Goal: Complete application form

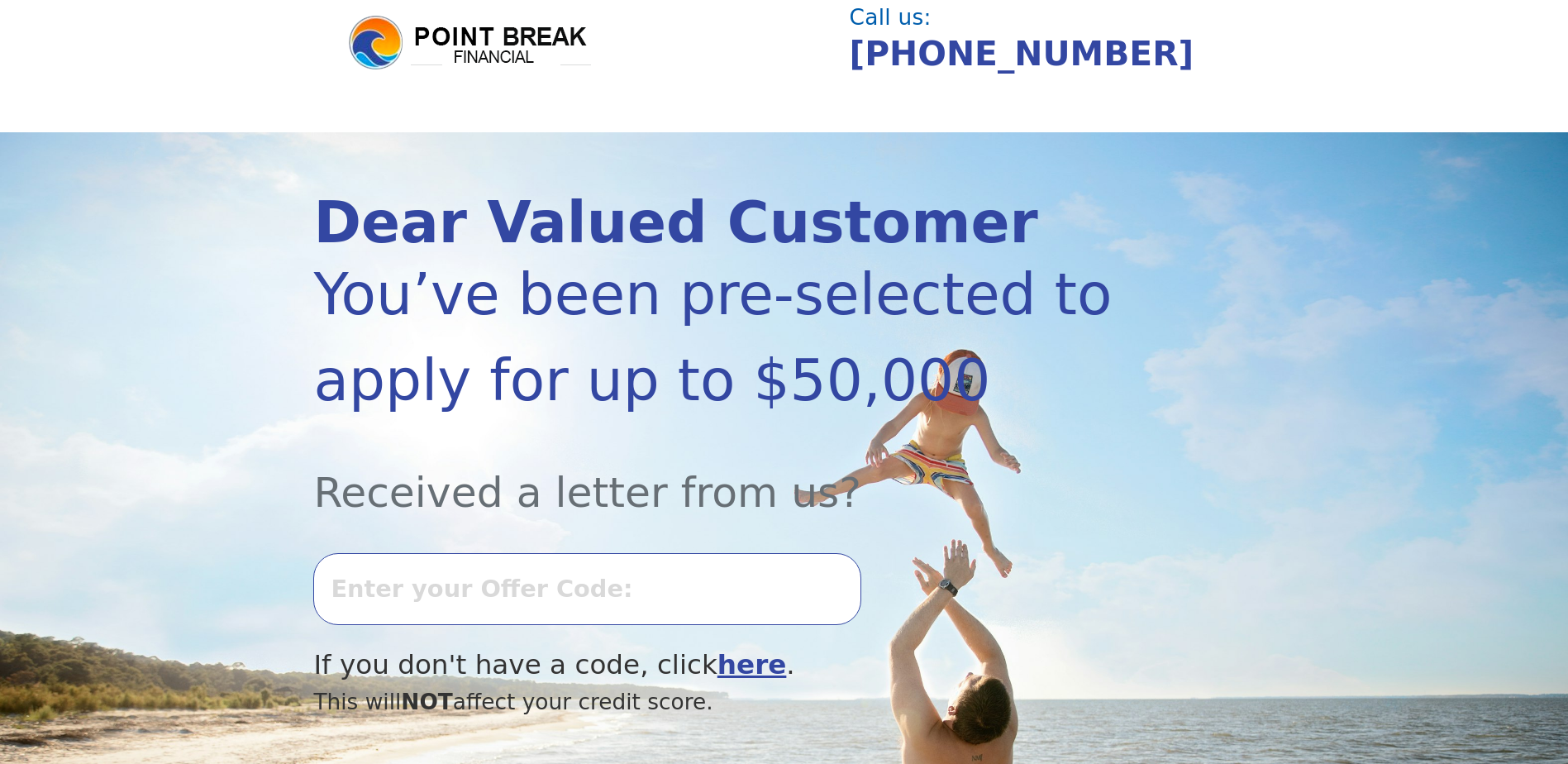
scroll to position [248, 0]
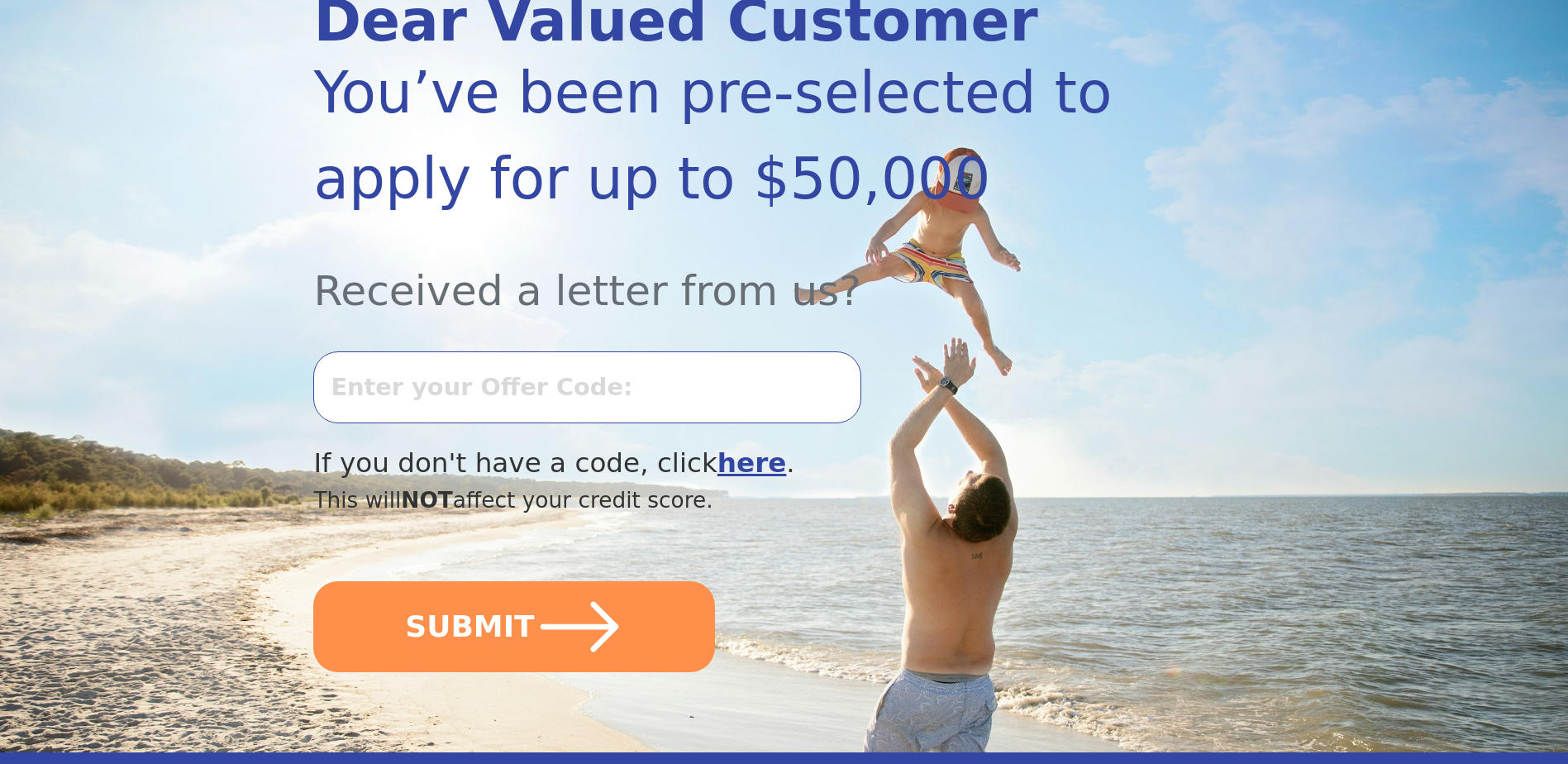
click at [440, 383] on input "text" at bounding box center [586, 387] width 548 height 71
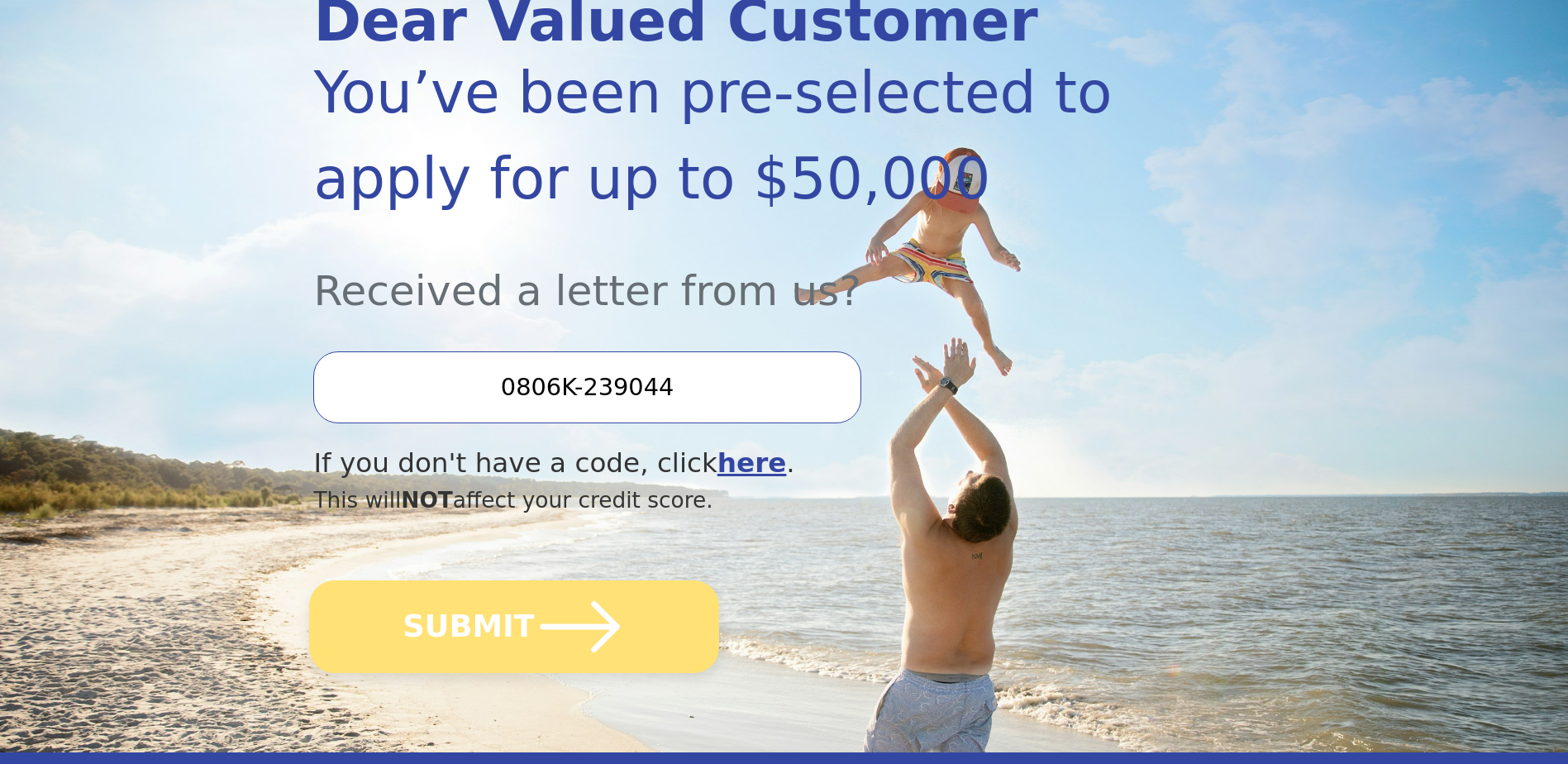
type input "0806K-239044"
click at [543, 632] on icon "submit" at bounding box center [580, 626] width 91 height 91
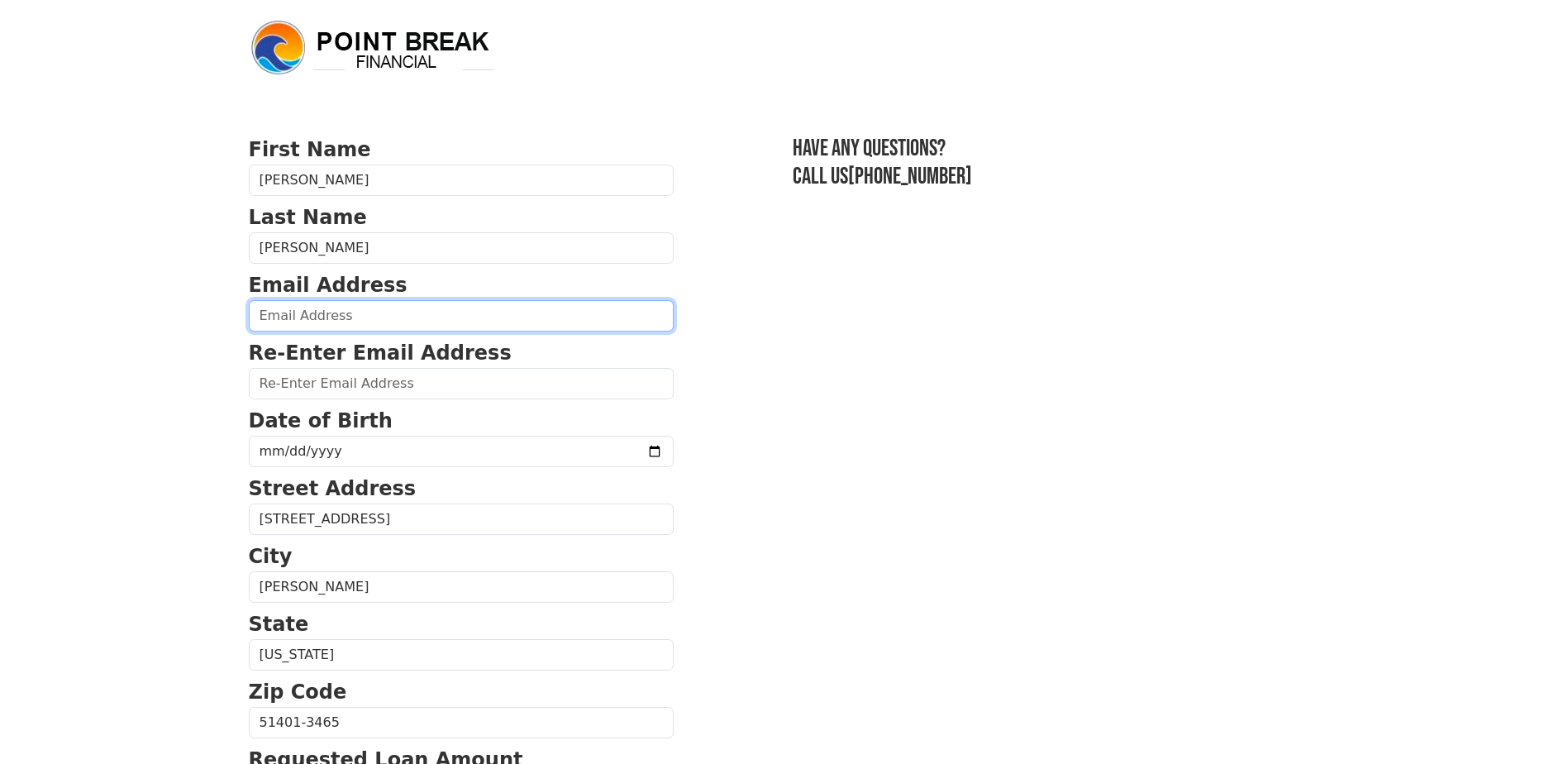
click at [352, 313] on input "email" at bounding box center [461, 316] width 425 height 32
type input "[EMAIL_ADDRESS][DOMAIN_NAME]"
type input "[PHONE_NUMBER]"
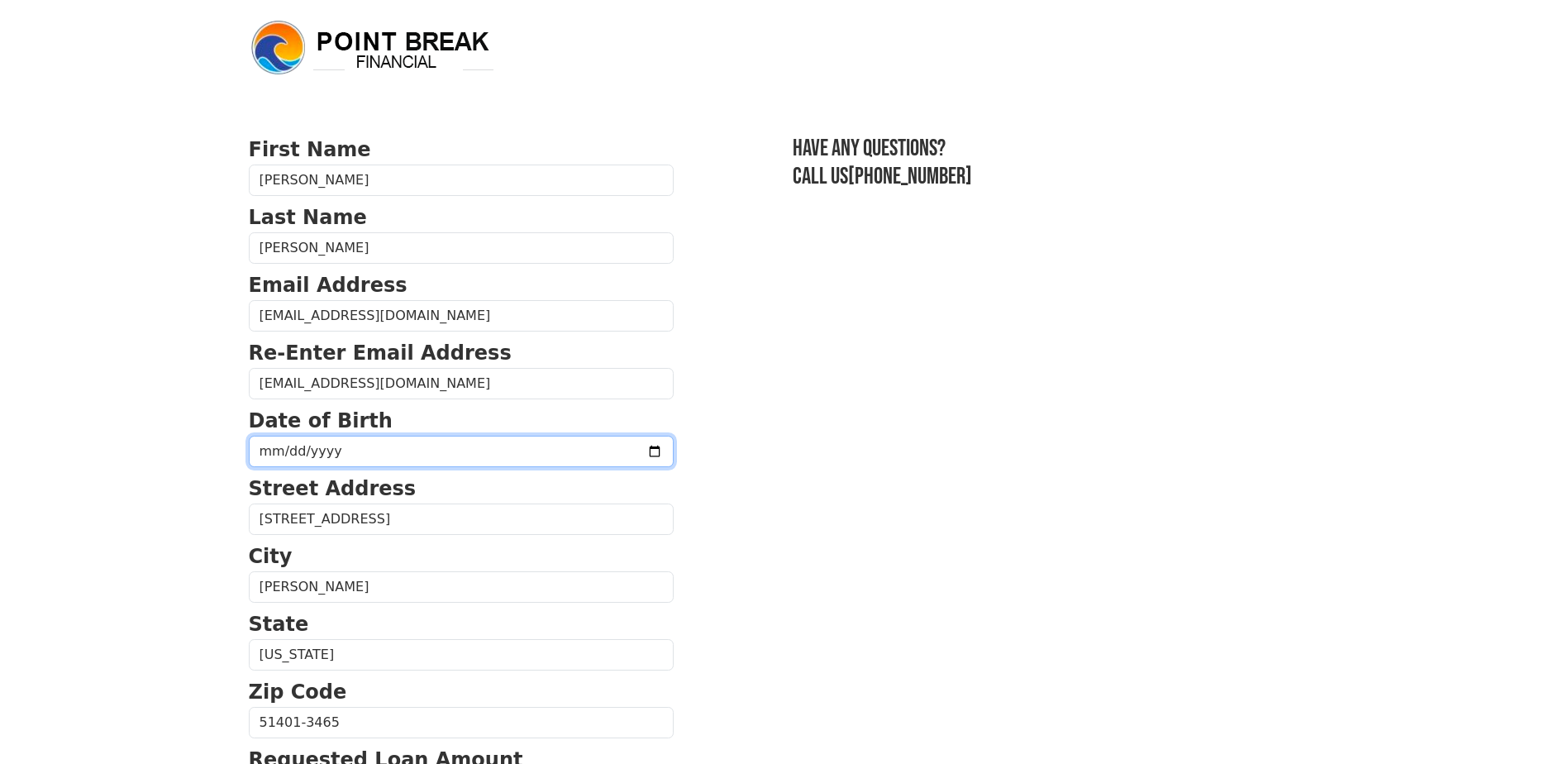
click at [364, 452] on input "date" at bounding box center [461, 452] width 425 height 32
type input "[PHONE_NUMBER]"
type input "[DATE]"
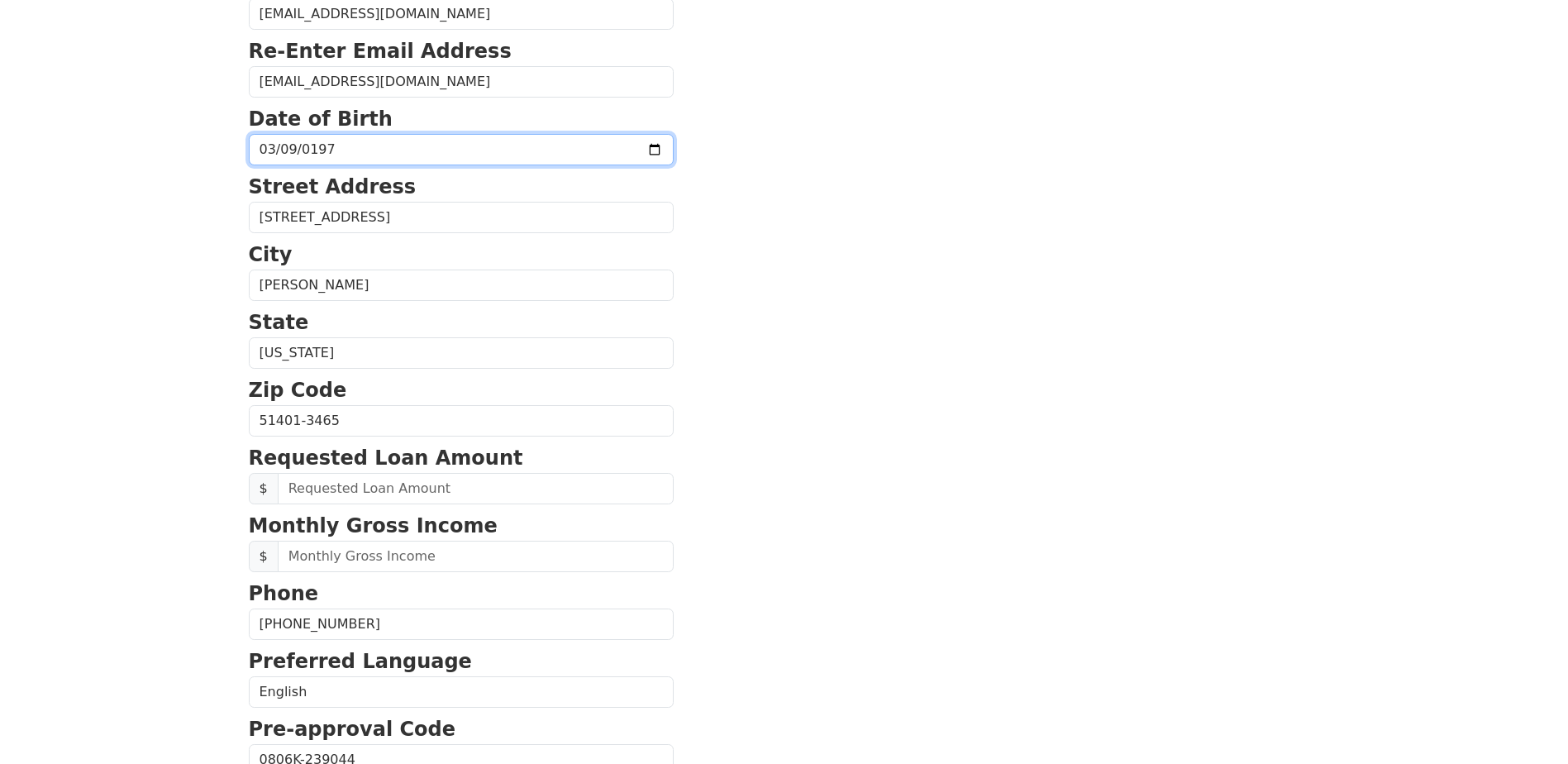
scroll to position [413, 0]
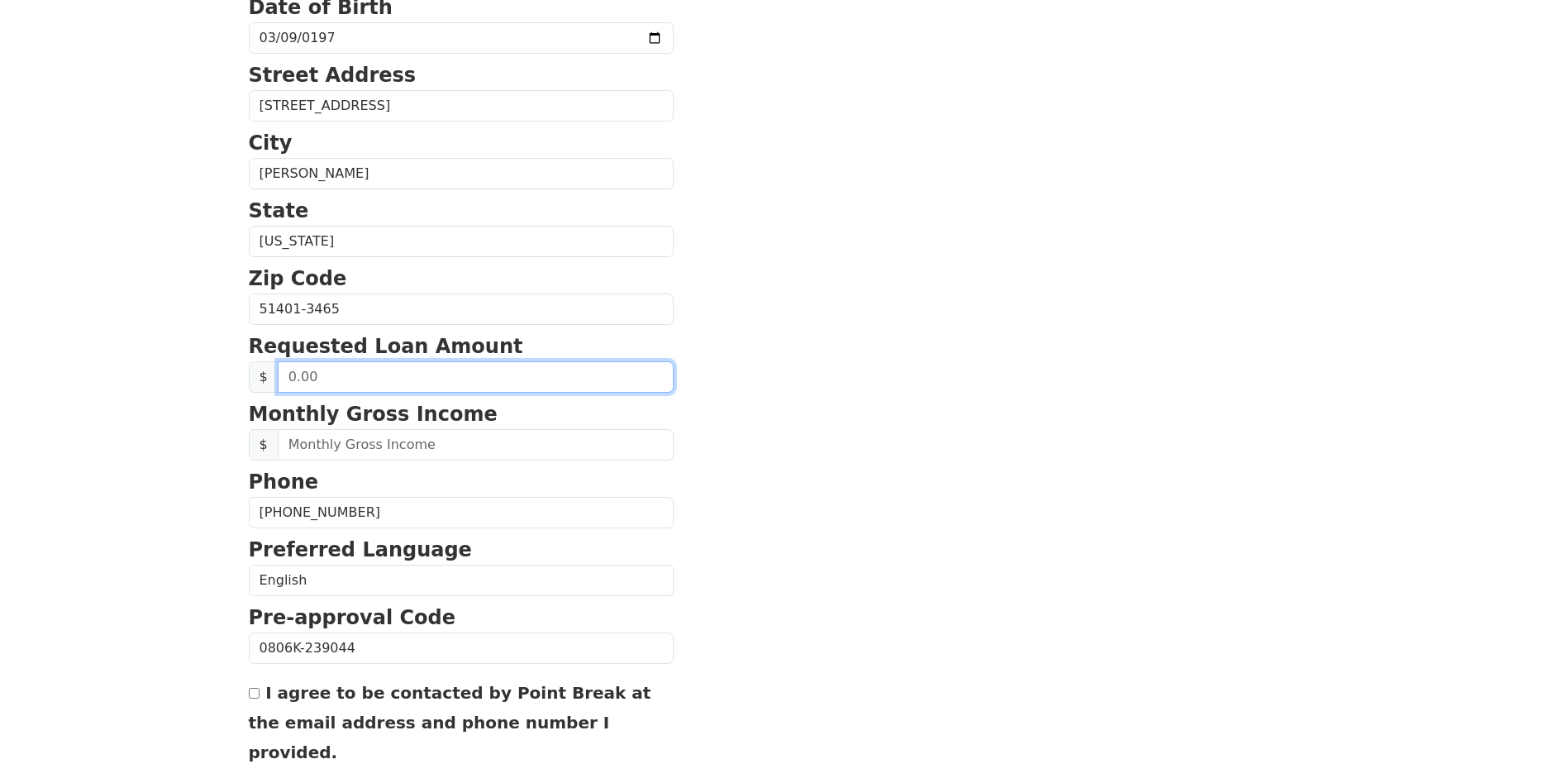
drag, startPoint x: 316, startPoint y: 373, endPoint x: 245, endPoint y: 378, distance: 71.2
click at [245, 377] on div "First Name [PERSON_NAME] Last Name [PERSON_NAME] Email Address [EMAIL_ADDRESS][…" at bounding box center [784, 273] width 1091 height 1373
type input "40,000.00"
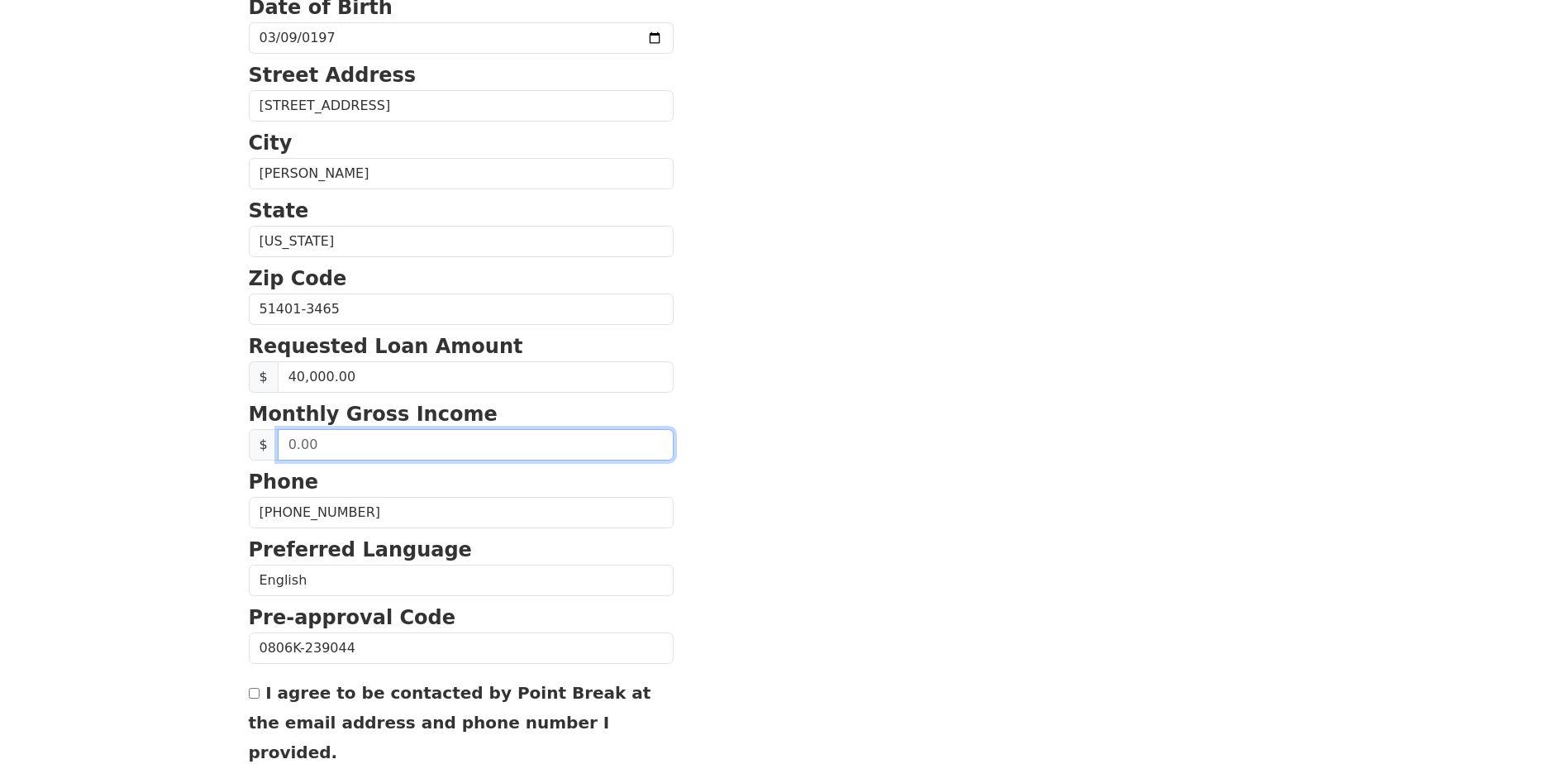
click at [301, 441] on input "text" at bounding box center [475, 445] width 396 height 32
drag, startPoint x: 292, startPoint y: 441, endPoint x: 245, endPoint y: 436, distance: 47.3
click at [245, 436] on div "First Name [PERSON_NAME] Last Name [PERSON_NAME] Email Address [EMAIL_ADDRESS][…" at bounding box center [784, 273] width 1091 height 1373
type input "7,650.76"
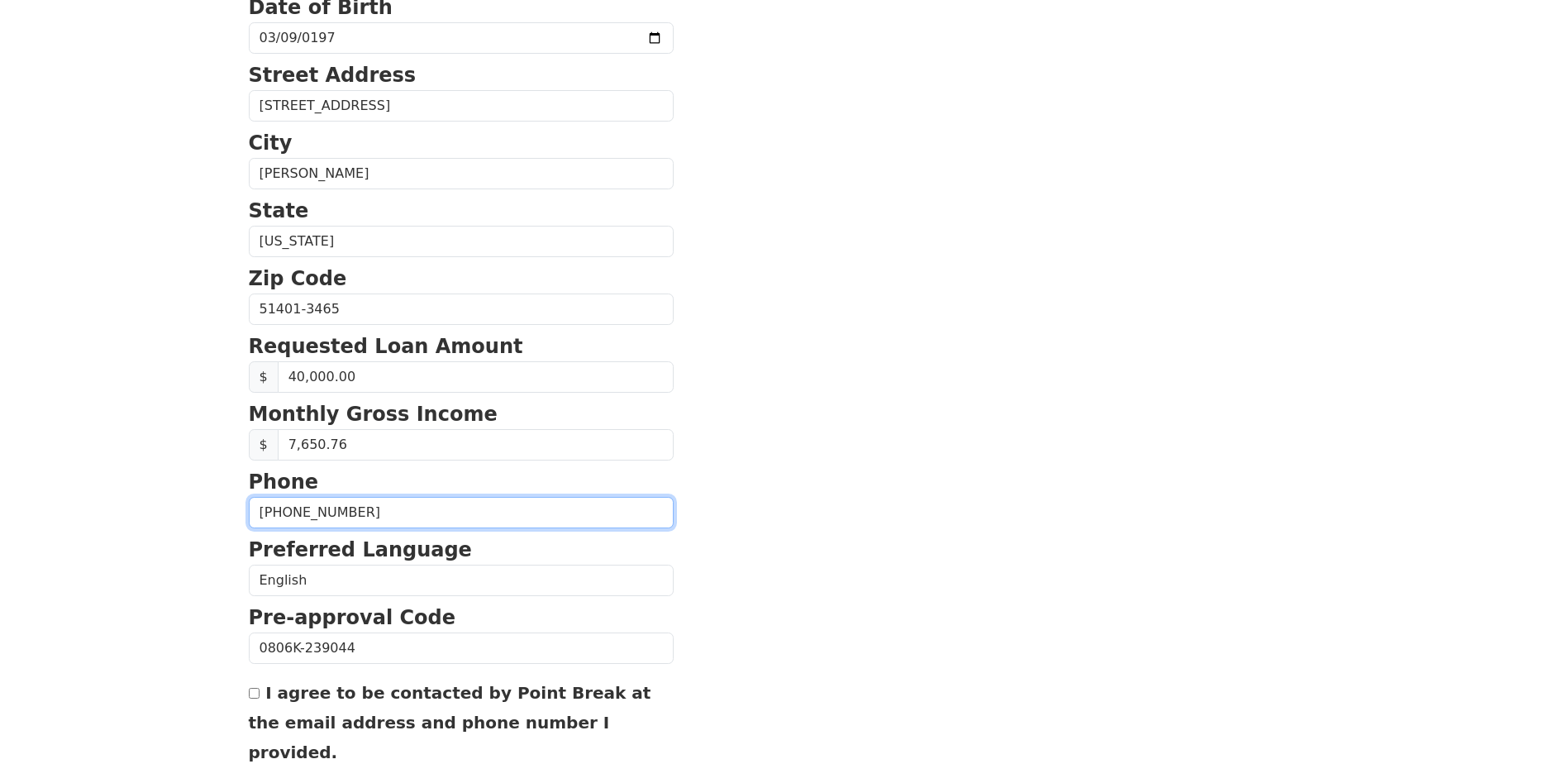
click at [399, 502] on input "[PHONE_NUMBER]" at bounding box center [461, 513] width 425 height 32
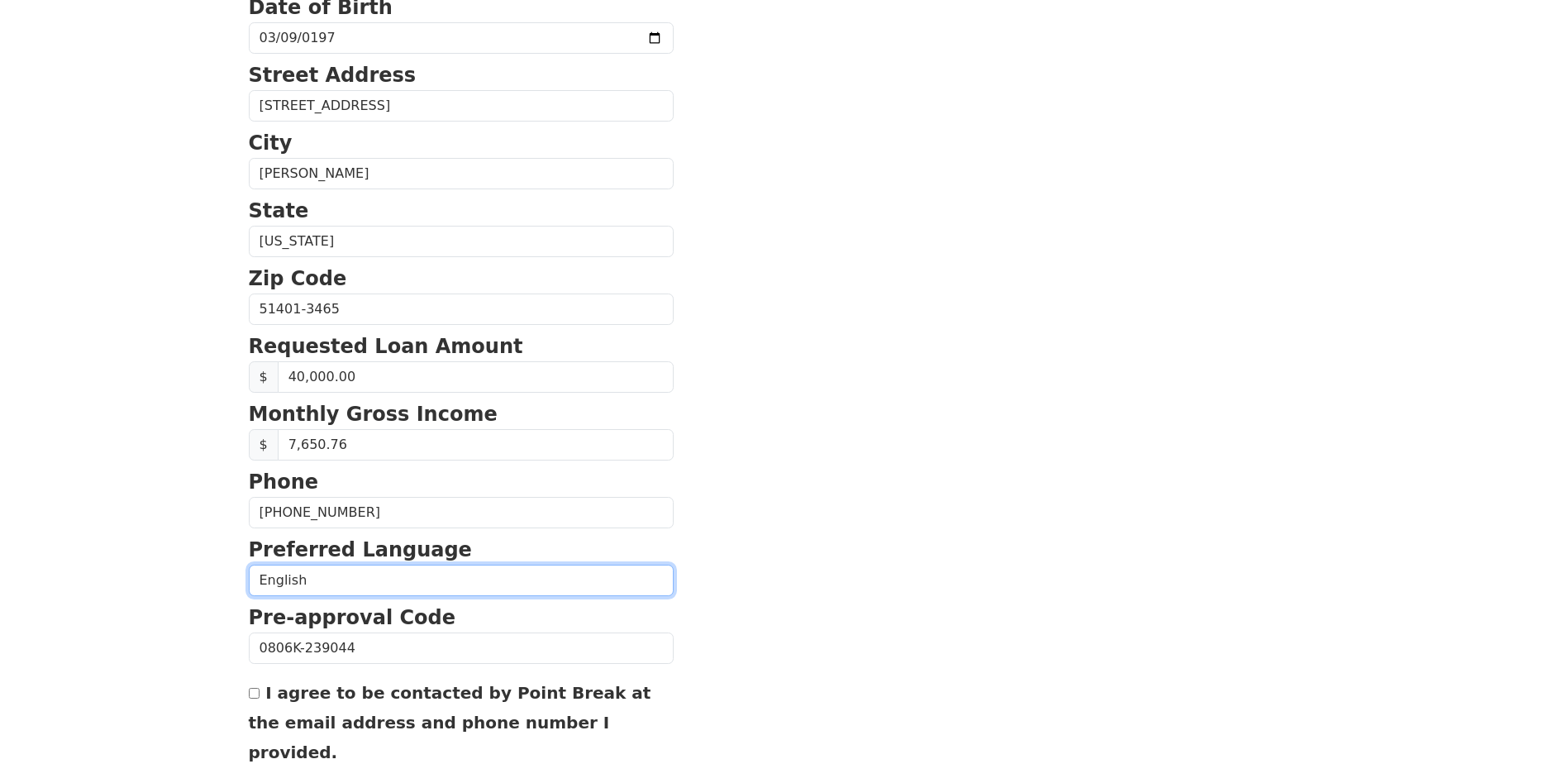
click at [432, 588] on select "English Spanish" at bounding box center [461, 580] width 425 height 32
click at [249, 564] on select "English Spanish" at bounding box center [461, 580] width 425 height 32
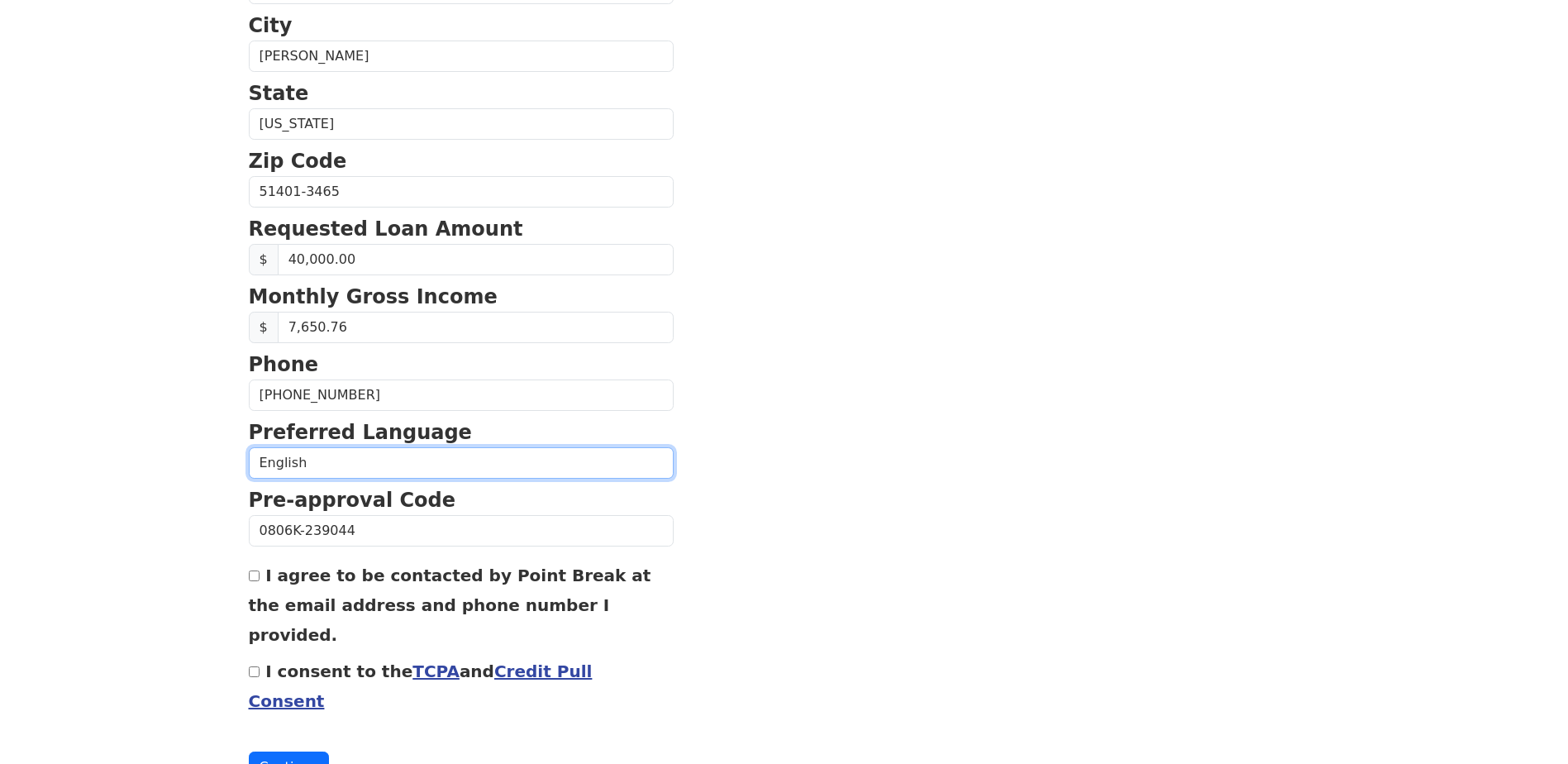
scroll to position [552, 0]
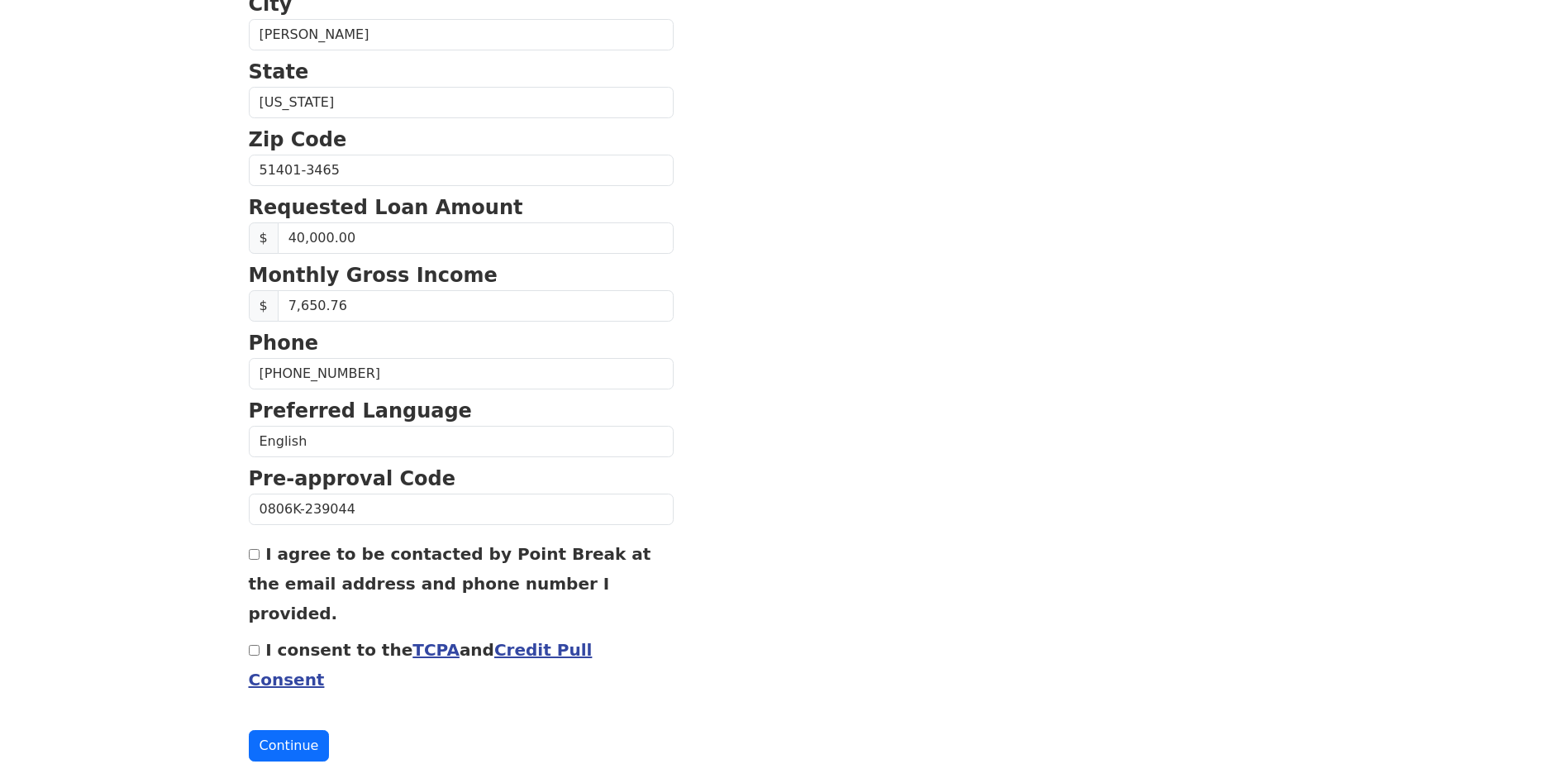
click at [424, 640] on link "TCPA" at bounding box center [436, 650] width 47 height 20
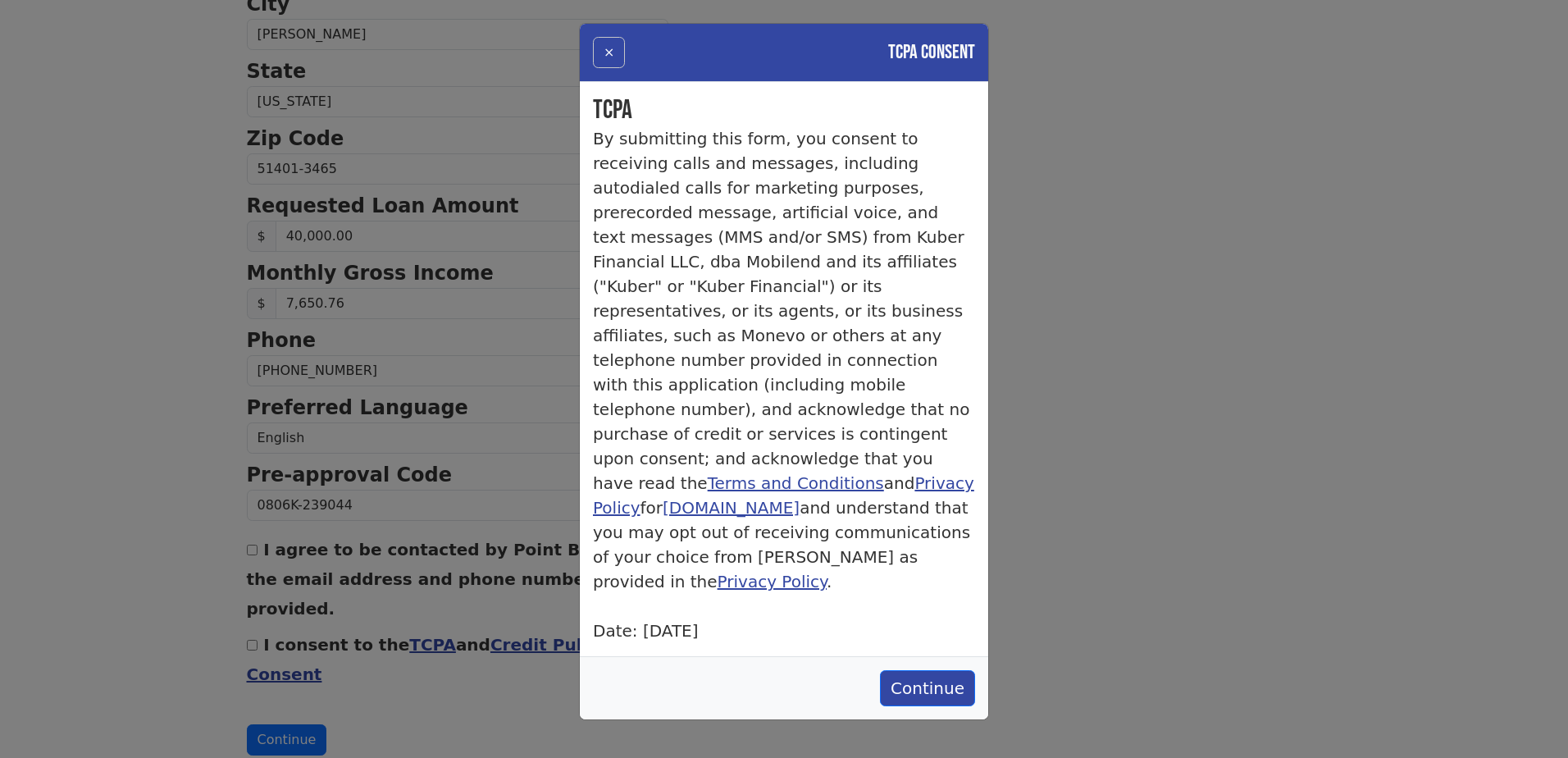
click at [602, 50] on button "×" at bounding box center [609, 52] width 32 height 31
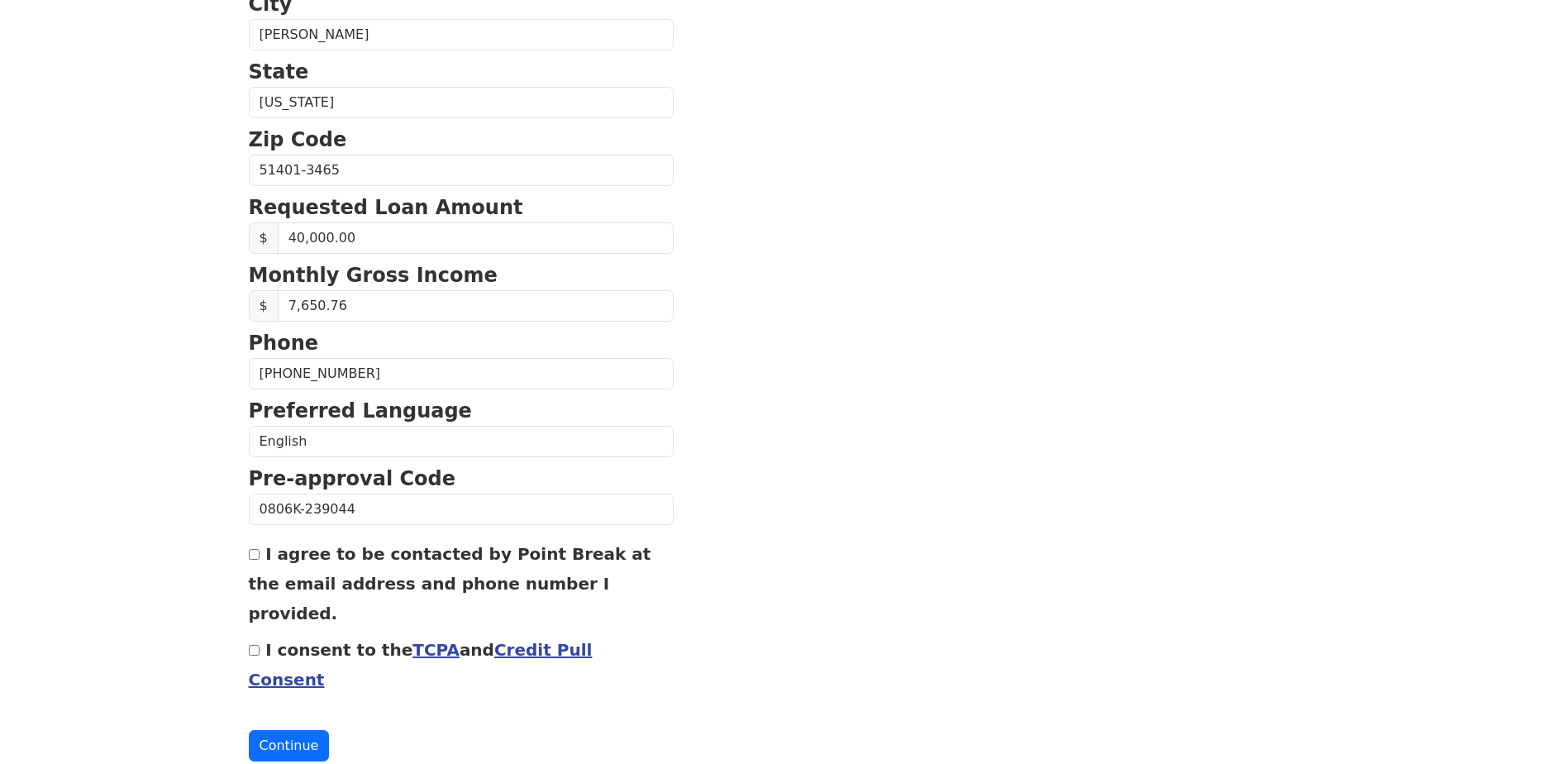
click at [517, 640] on link "Credit Pull Consent" at bounding box center [420, 665] width 344 height 49
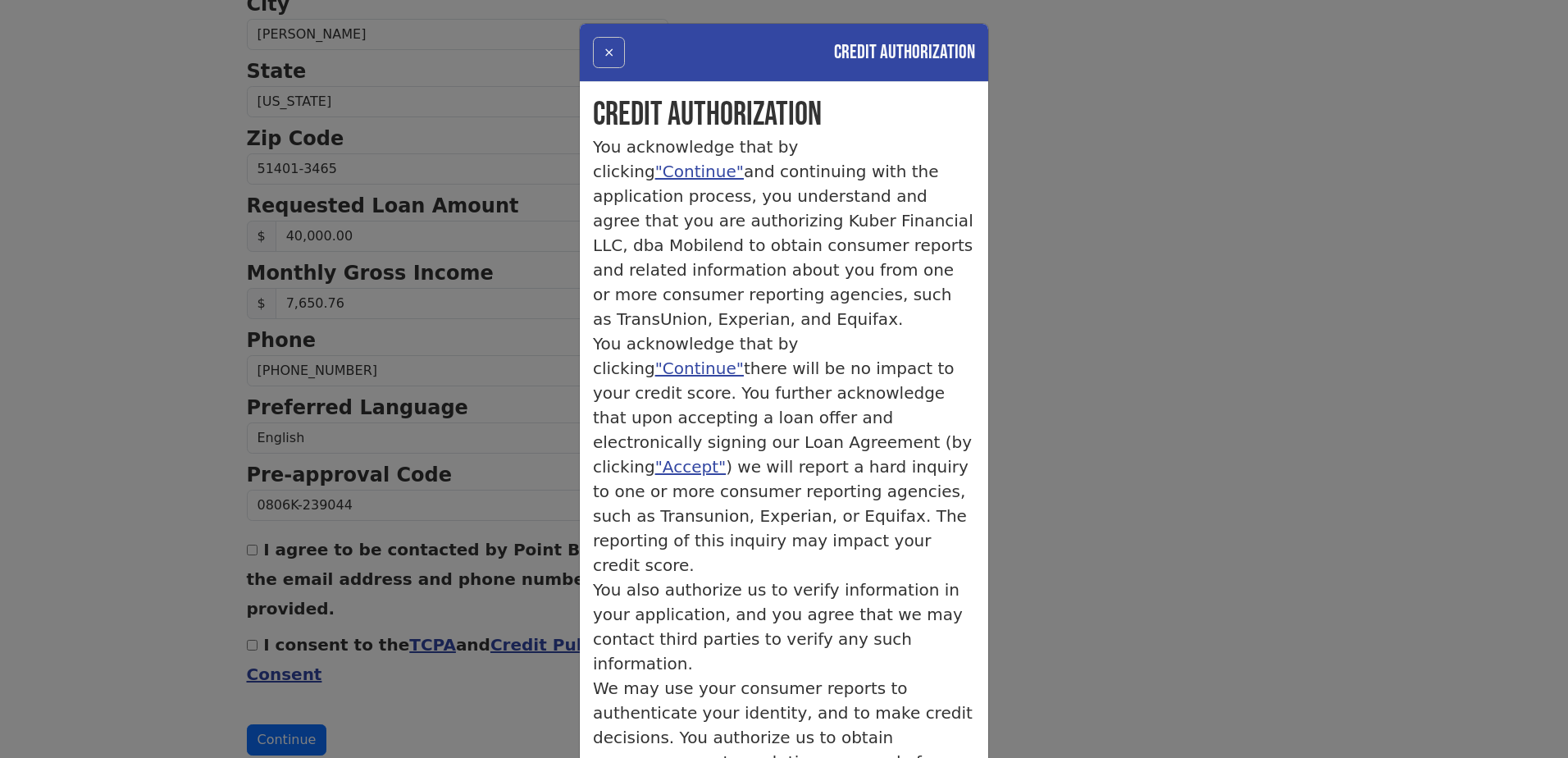
click at [602, 55] on button "×" at bounding box center [609, 52] width 32 height 31
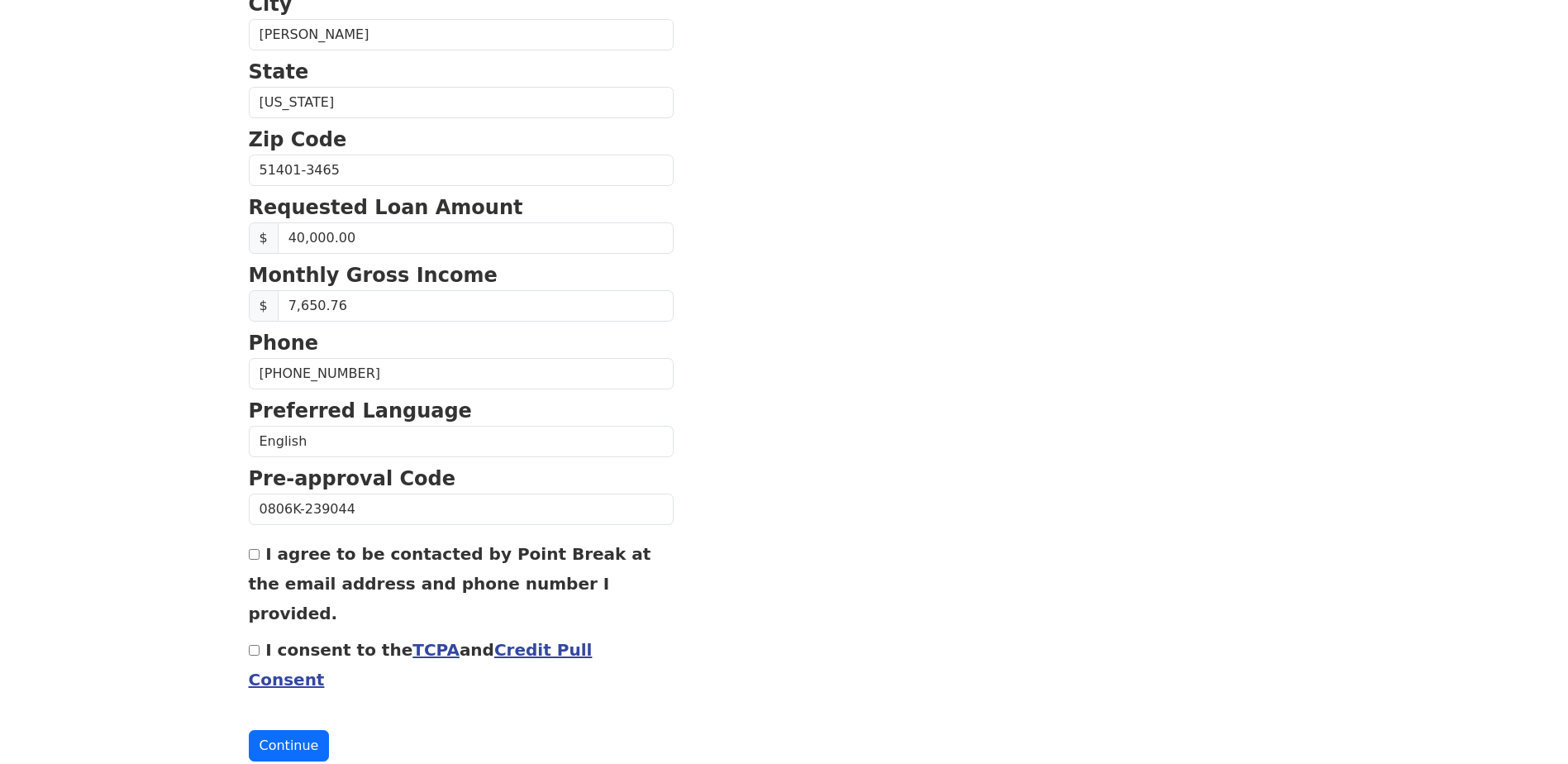
click at [254, 554] on input "I agree to be contacted by Point Break at the email address and phone number I …" at bounding box center [254, 554] width 11 height 11
checkbox input "true"
click at [253, 645] on input "I consent to the TCPA and Credit Pull Consent" at bounding box center [254, 651] width 11 height 11
checkbox input "true"
click at [285, 730] on button "Continue" at bounding box center [289, 746] width 81 height 32
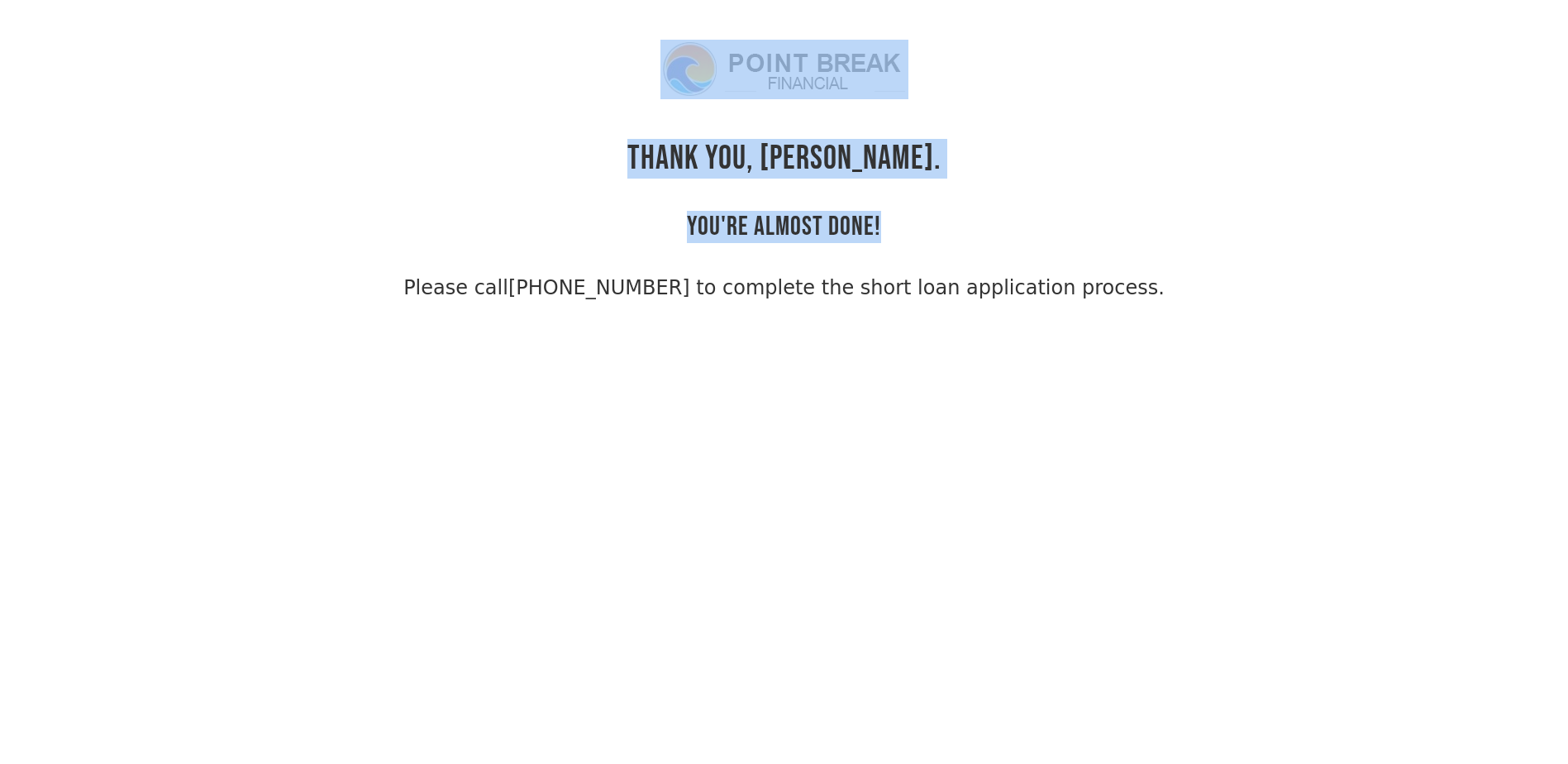
drag, startPoint x: 892, startPoint y: 224, endPoint x: 668, endPoint y: 72, distance: 270.7
click at [668, 72] on div "THANK YOU, Traci. YOU'RE ALMOST DONE! Please call (855) 202-9500 to complete th…" at bounding box center [784, 171] width 1071 height 263
drag, startPoint x: 1118, startPoint y: 295, endPoint x: 650, endPoint y: 84, distance: 513.4
click at [650, 84] on div "THANK YOU, Traci. YOU'RE ALMOST DONE! Please call (855) 202-9500 to complete th…" at bounding box center [784, 171] width 1071 height 263
click at [405, 117] on div "THANK YOU, Traci. YOU'RE ALMOST DONE! Please call (855) 202-9500 to complete th…" at bounding box center [784, 171] width 1071 height 263
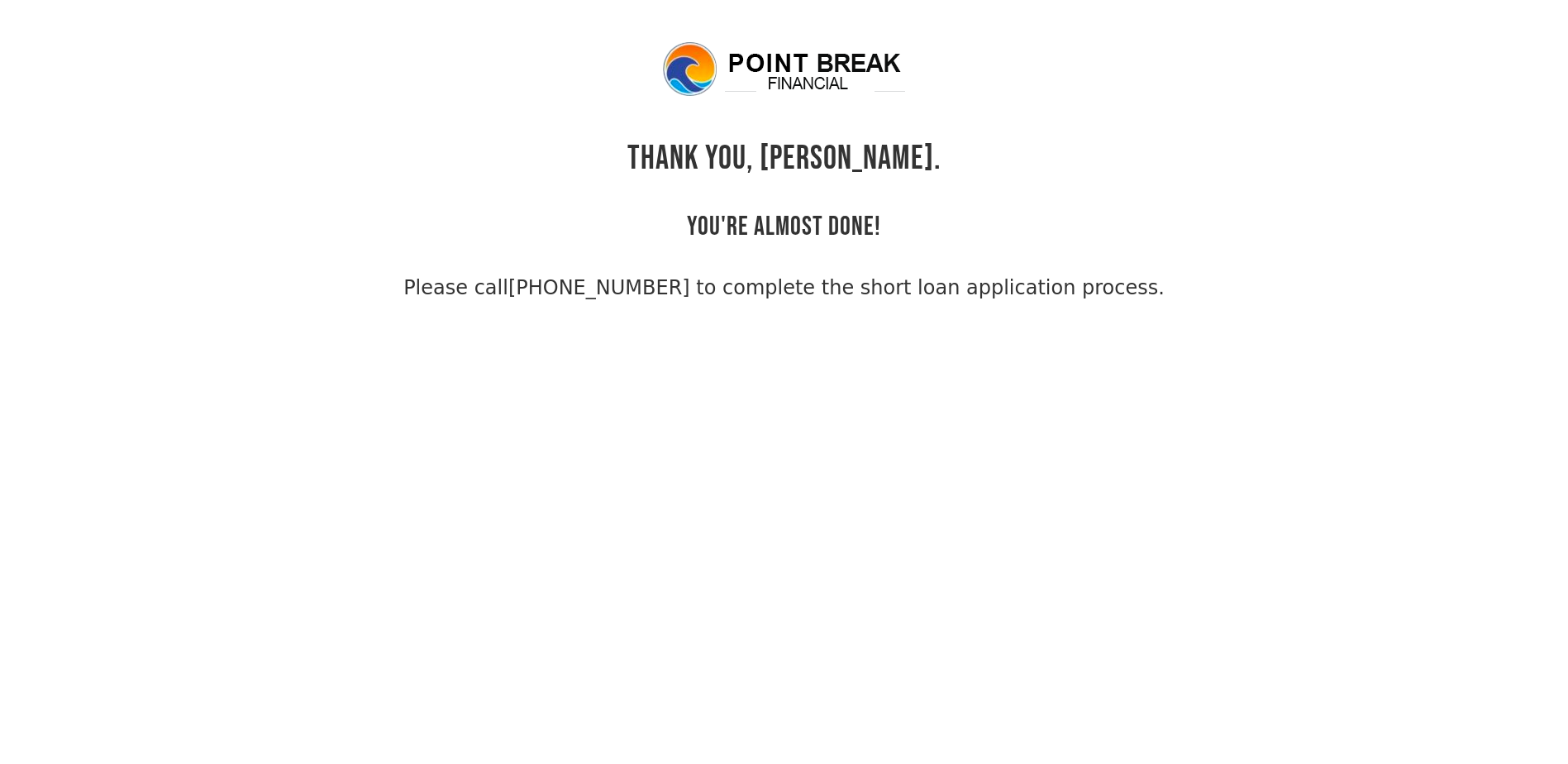
drag, startPoint x: 1123, startPoint y: 286, endPoint x: 568, endPoint y: 72, distance: 594.8
click at [568, 72] on div "THANK YOU, Traci. YOU'RE ALMOST DONE! Please call (855) 202-9500 to complete th…" at bounding box center [784, 171] width 1071 height 263
drag, startPoint x: 568, startPoint y: 72, endPoint x: 461, endPoint y: 126, distance: 119.9
click at [461, 126] on div "THANK YOU, Traci. YOU'RE ALMOST DONE! Please call (855) 202-9500 to complete th…" at bounding box center [784, 171] width 1071 height 263
